Goal: Navigation & Orientation: Find specific page/section

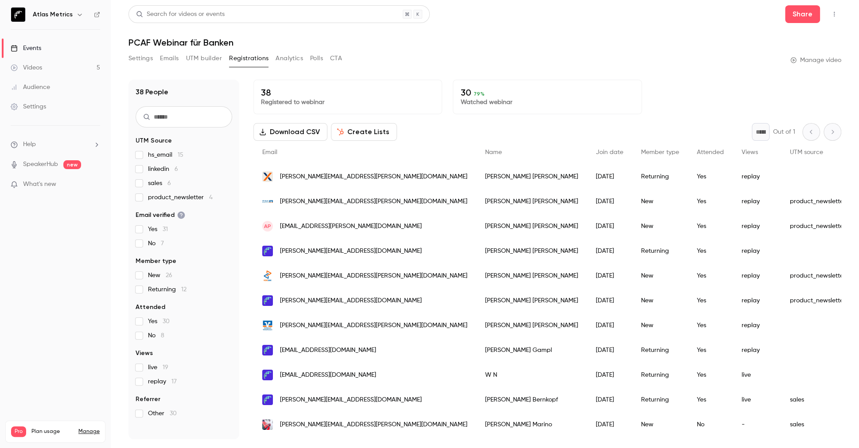
click at [43, 66] on link "Videos 5" at bounding box center [55, 67] width 111 height 19
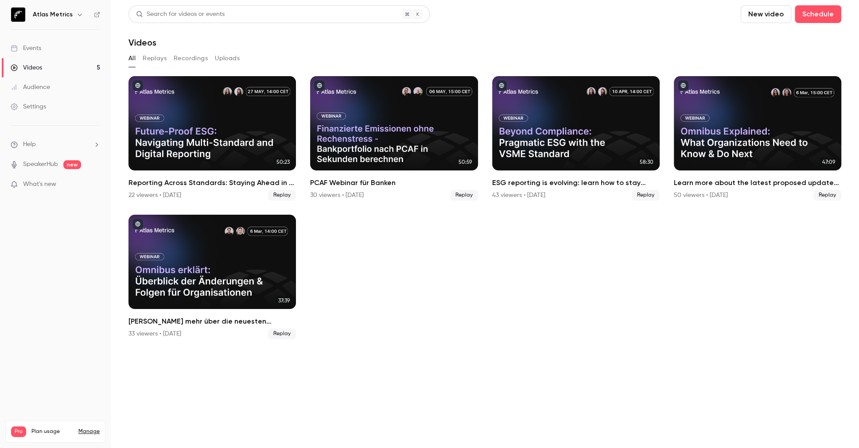
click at [30, 46] on div "Events" at bounding box center [26, 48] width 31 height 9
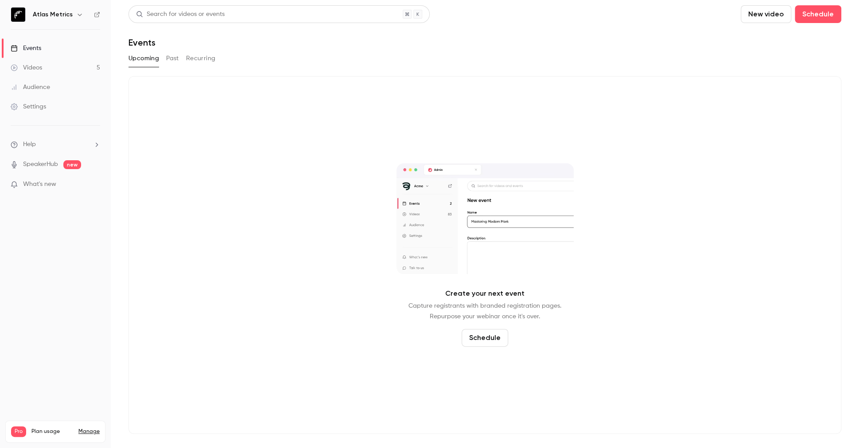
click at [170, 54] on button "Past" at bounding box center [172, 58] width 13 height 14
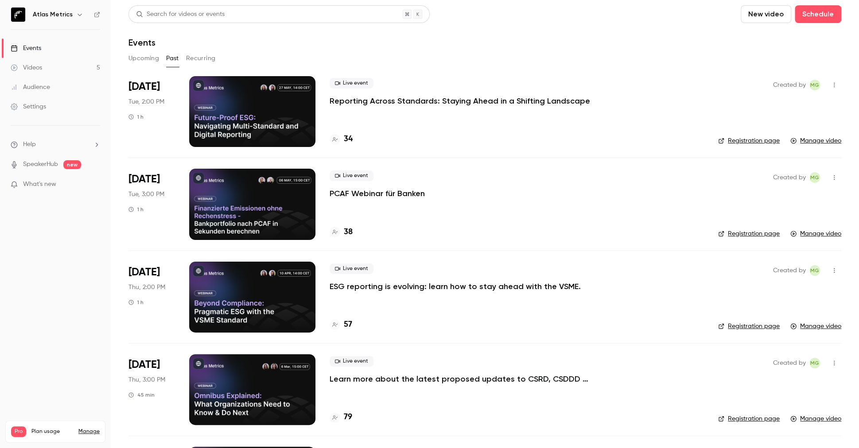
click at [199, 56] on button "Recurring" at bounding box center [201, 58] width 30 height 14
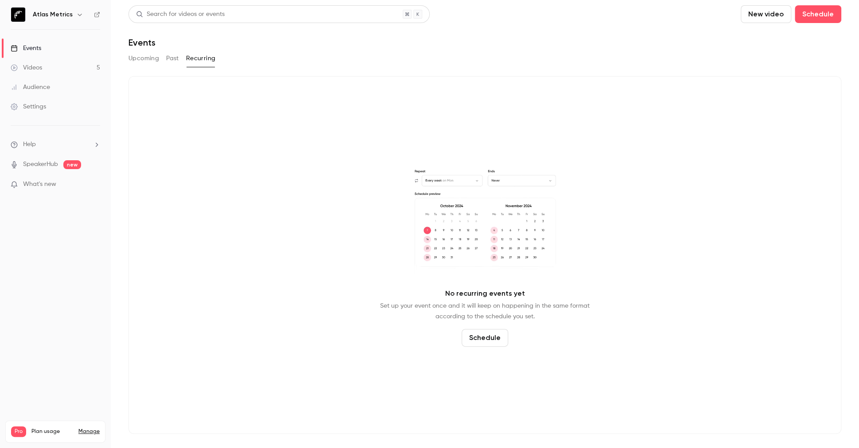
click at [52, 182] on span "What's new" at bounding box center [39, 184] width 33 height 9
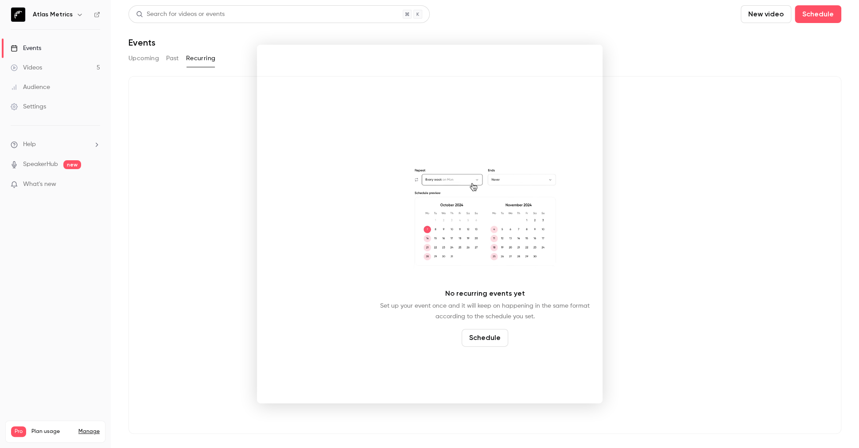
click at [44, 164] on div at bounding box center [429, 224] width 859 height 448
